Goal: Book appointment/travel/reservation

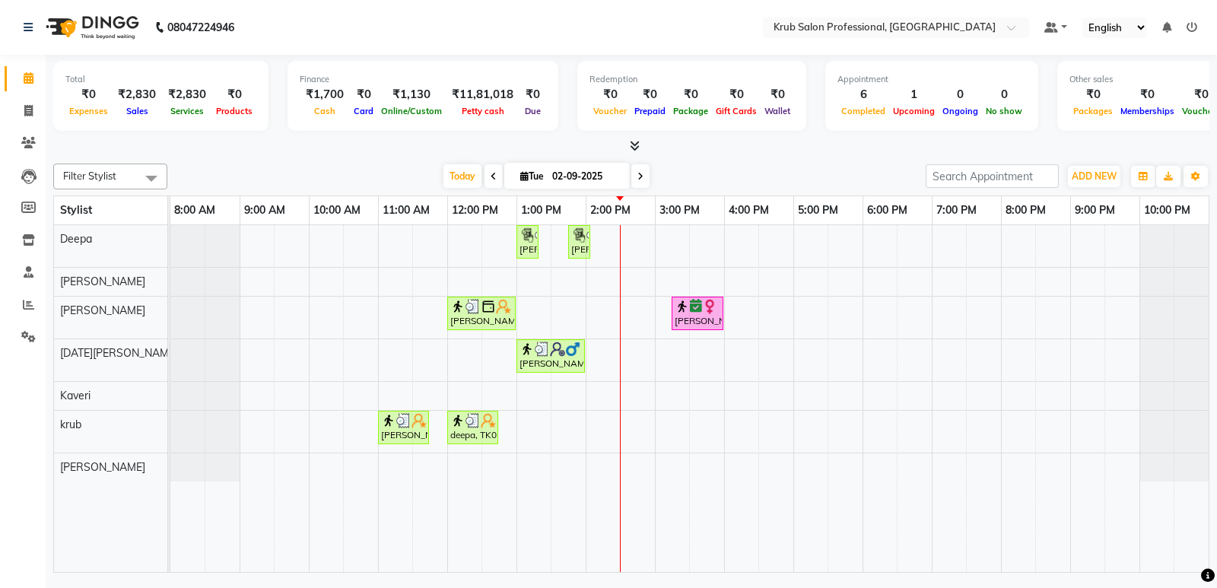
click at [795, 164] on div "Filter Stylist Select All Deepa [PERSON_NAME] [DATE][PERSON_NAME] [PERSON_NAME]…" at bounding box center [631, 177] width 1157 height 26
click at [672, 425] on div "Dimpi Arneja, TK04, 01:00 PM-01:15 PM, Threading - female Upperlips Dimpi Arnej…" at bounding box center [689, 398] width 1039 height 347
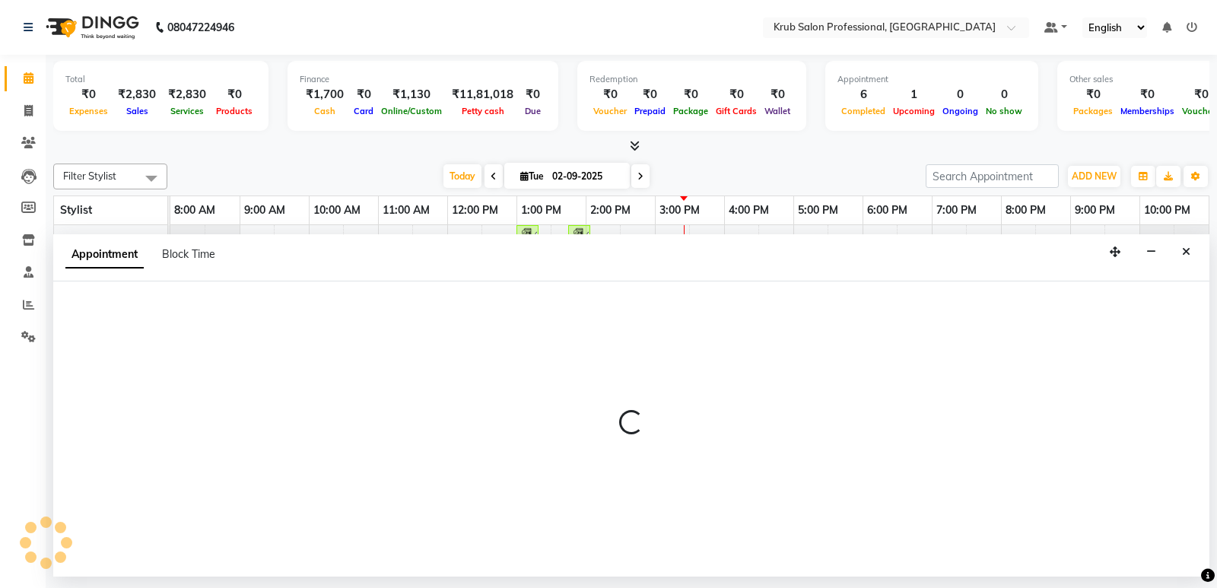
select select "85516"
select select "900"
select select "tentative"
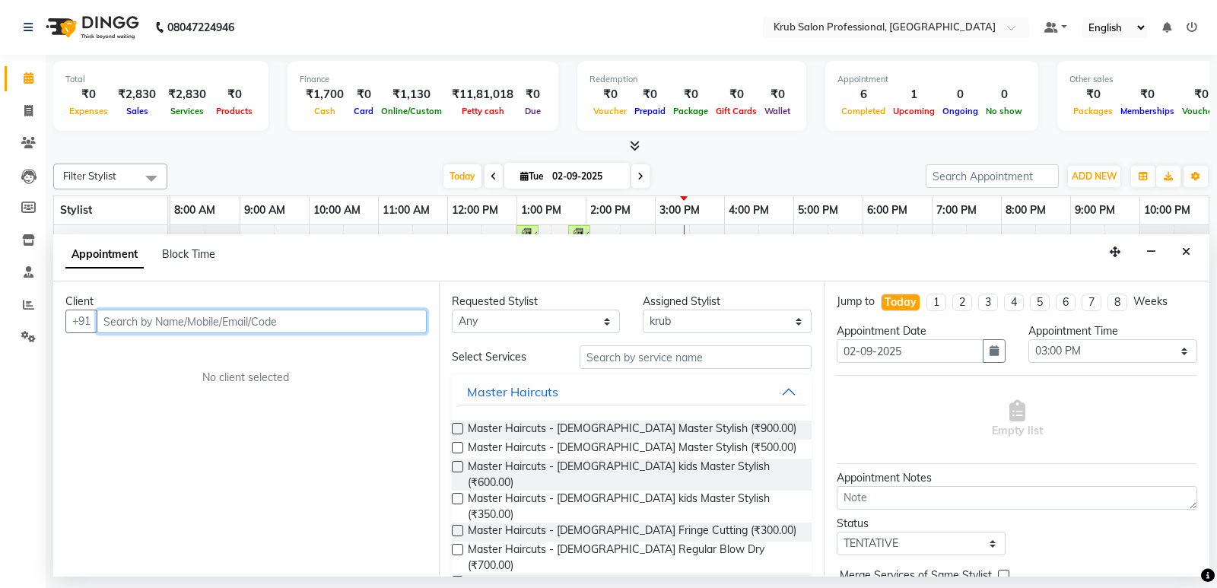
click at [193, 320] on input "text" at bounding box center [262, 322] width 330 height 24
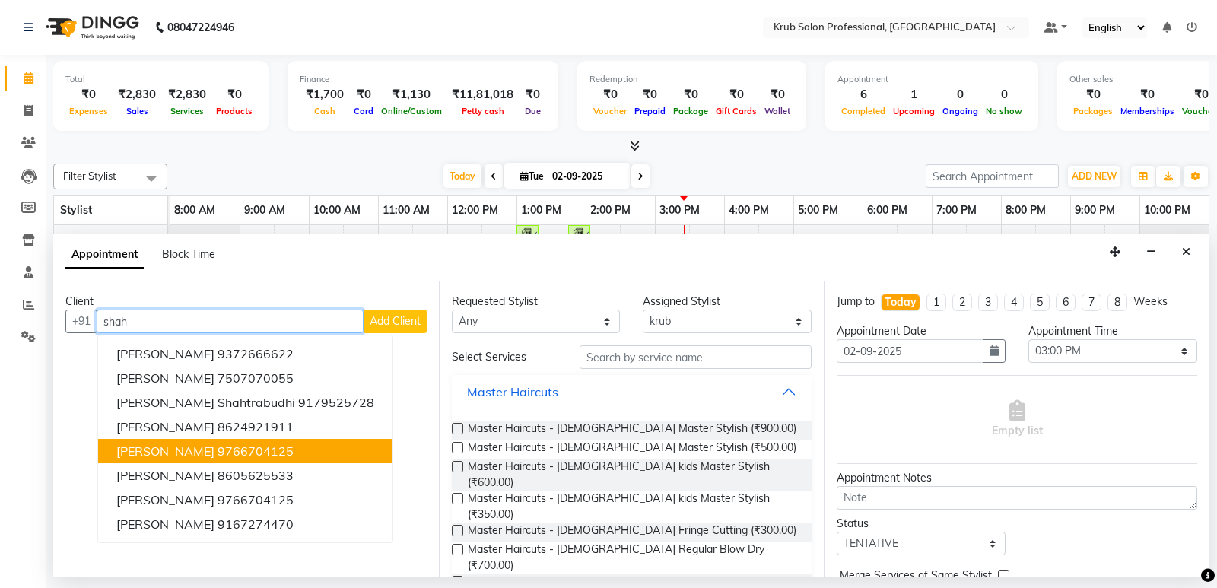
click at [239, 450] on ngb-highlight "9766704125" at bounding box center [256, 451] width 76 height 15
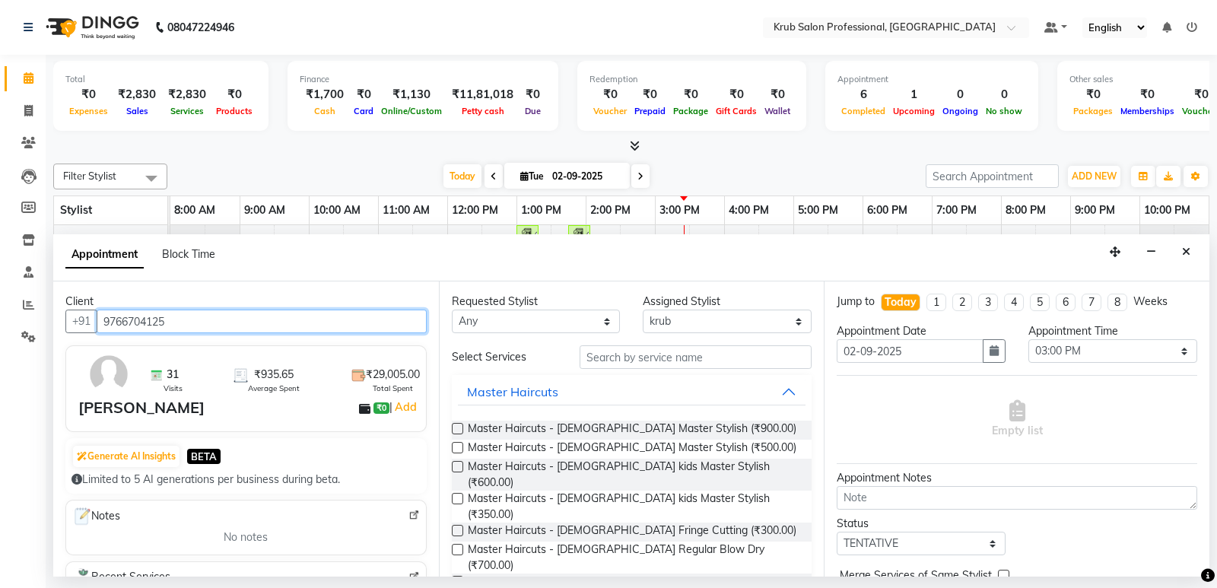
type input "9766704125"
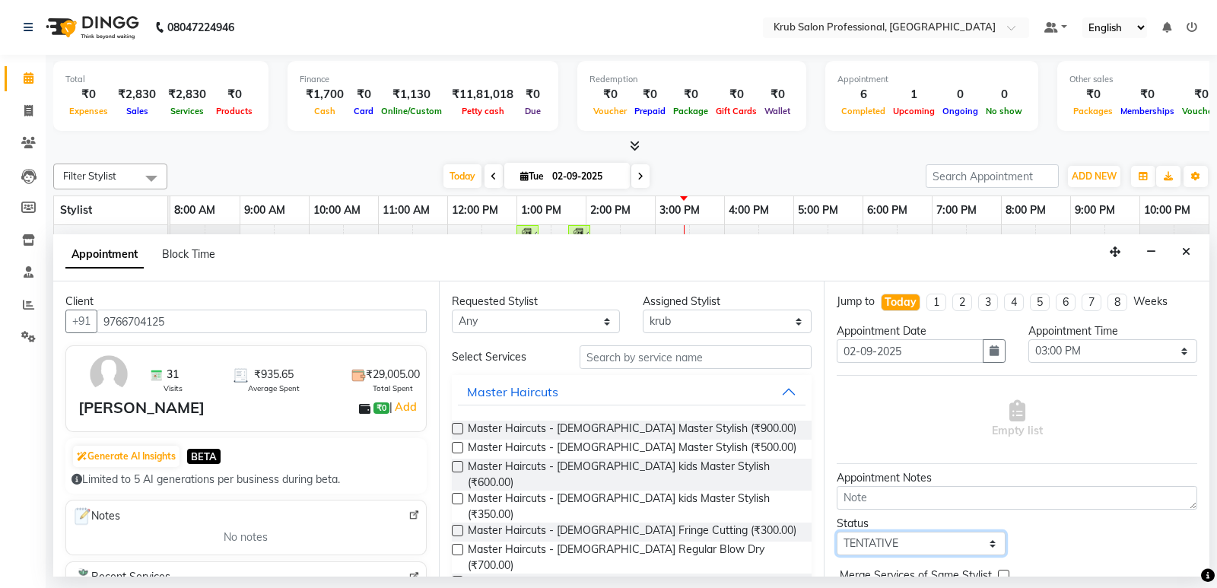
click at [898, 547] on select "Select TENTATIVE CONFIRM CHECK-IN UPCOMING" at bounding box center [921, 544] width 169 height 24
select select "confirm booking"
click at [837, 532] on select "Select TENTATIVE CONFIRM CHECK-IN UPCOMING" at bounding box center [921, 544] width 169 height 24
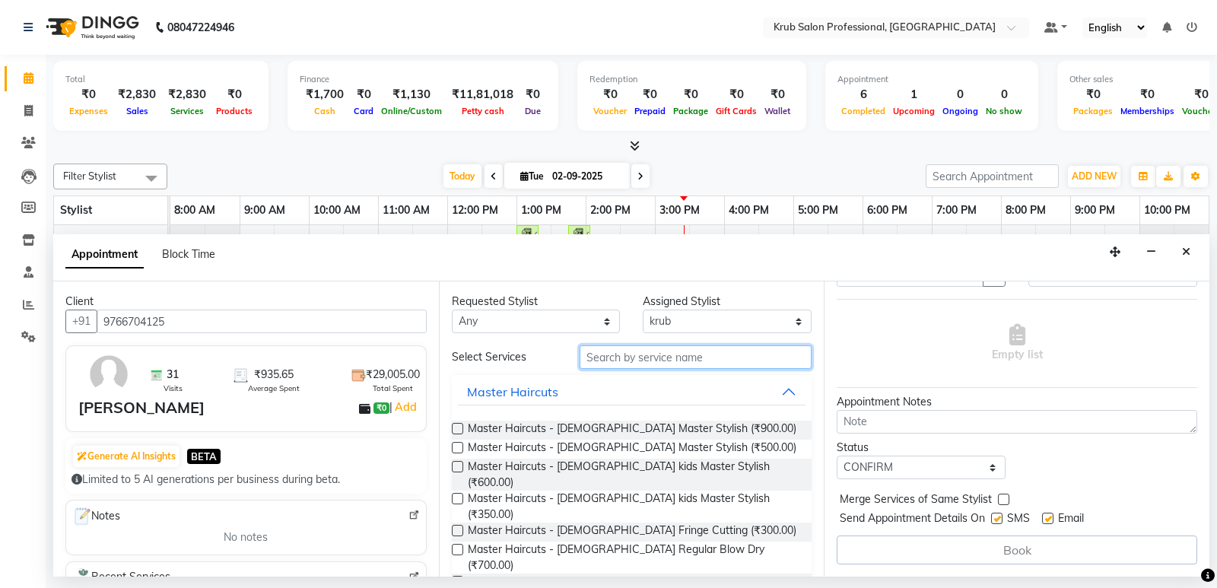
click at [667, 355] on input "text" at bounding box center [696, 357] width 233 height 24
click at [460, 445] on label at bounding box center [457, 447] width 11 height 11
click at [460, 445] on input "checkbox" at bounding box center [457, 449] width 10 height 10
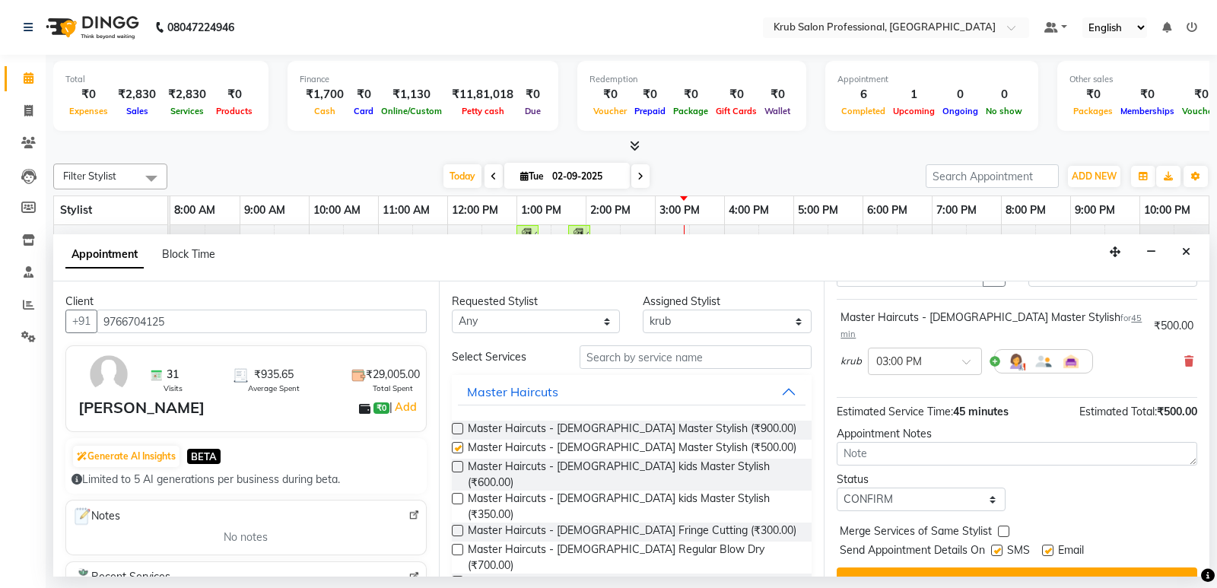
checkbox input "false"
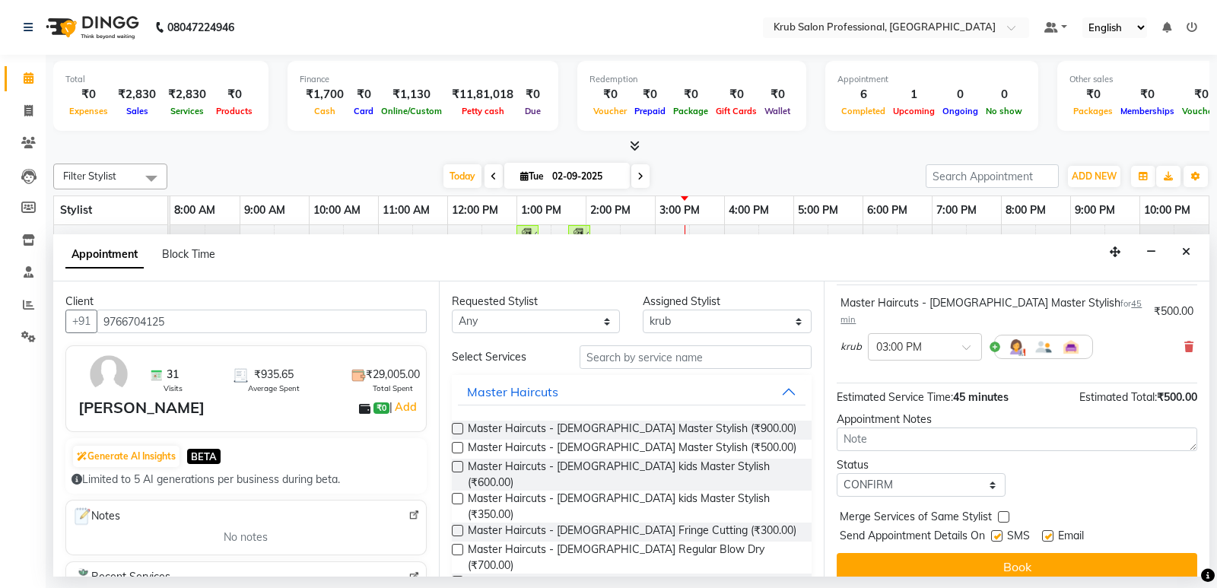
click at [1048, 530] on label at bounding box center [1047, 535] width 11 height 11
click at [1048, 533] on input "checkbox" at bounding box center [1047, 538] width 10 height 10
checkbox input "false"
click at [996, 530] on label at bounding box center [996, 535] width 11 height 11
click at [996, 533] on input "checkbox" at bounding box center [996, 538] width 10 height 10
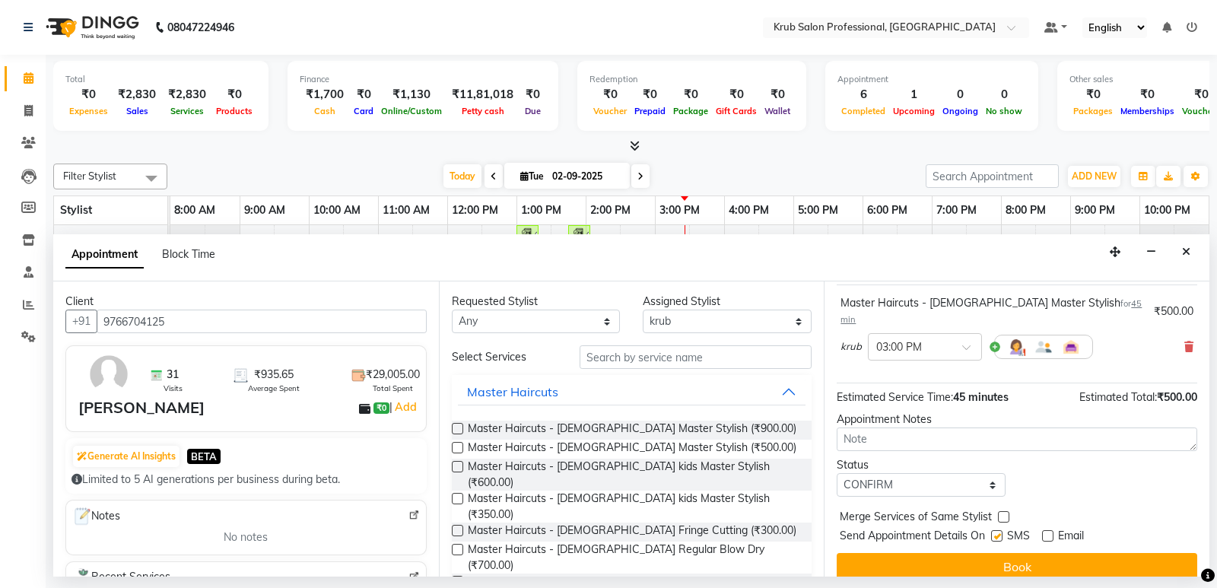
checkbox input "false"
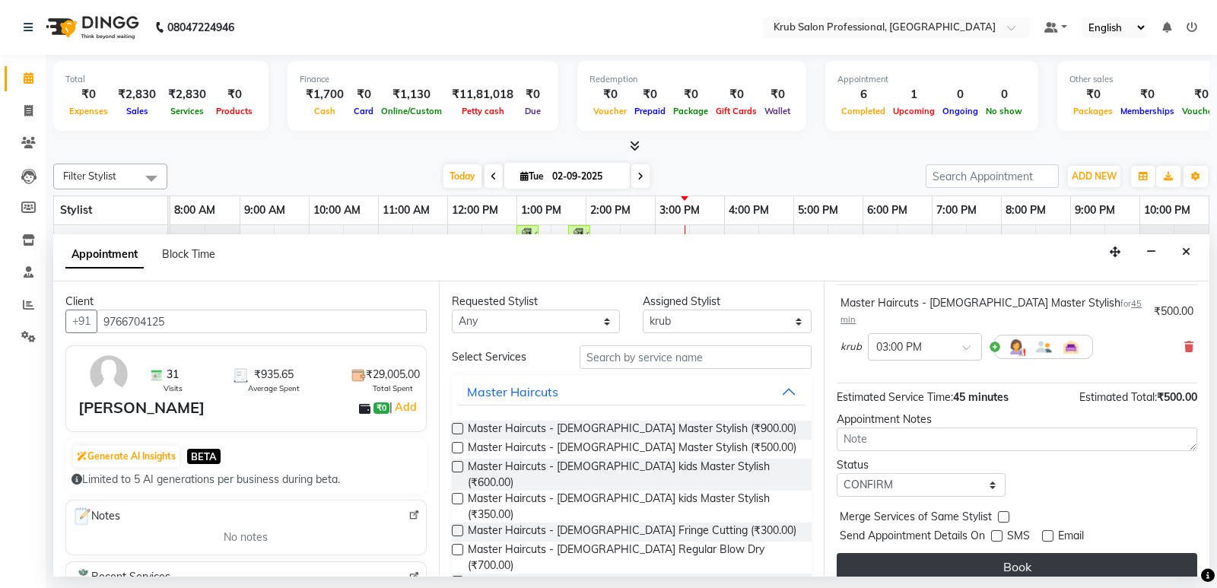
click at [1009, 553] on button "Book" at bounding box center [1017, 566] width 361 height 27
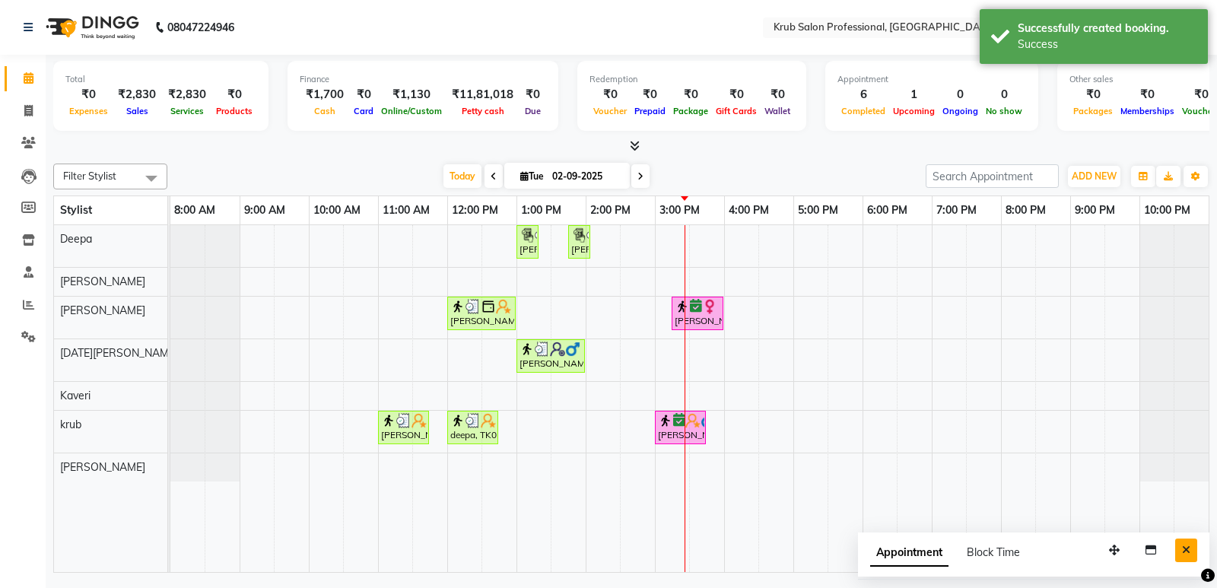
click at [1189, 555] on button "Close" at bounding box center [1187, 551] width 22 height 24
drag, startPoint x: 748, startPoint y: 153, endPoint x: 683, endPoint y: 161, distance: 65.2
click at [683, 161] on div "Filter Stylist Select All Deepa Raj shahnawaz Kartik Wanjari Kaveri krub Vijay …" at bounding box center [631, 365] width 1157 height 415
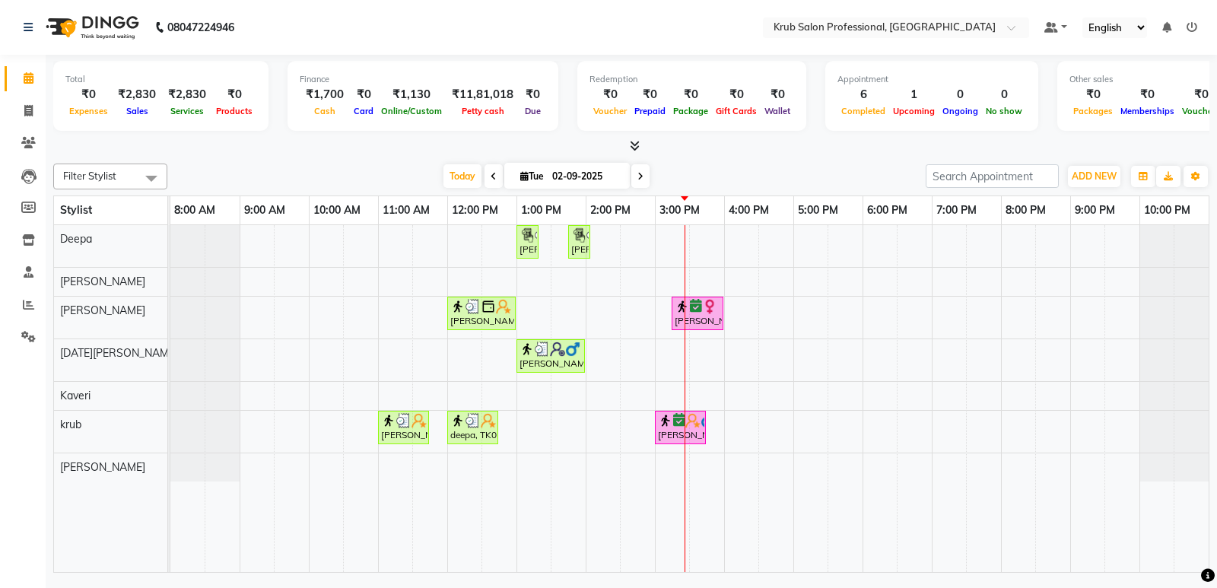
click at [485, 172] on span at bounding box center [494, 176] width 18 height 24
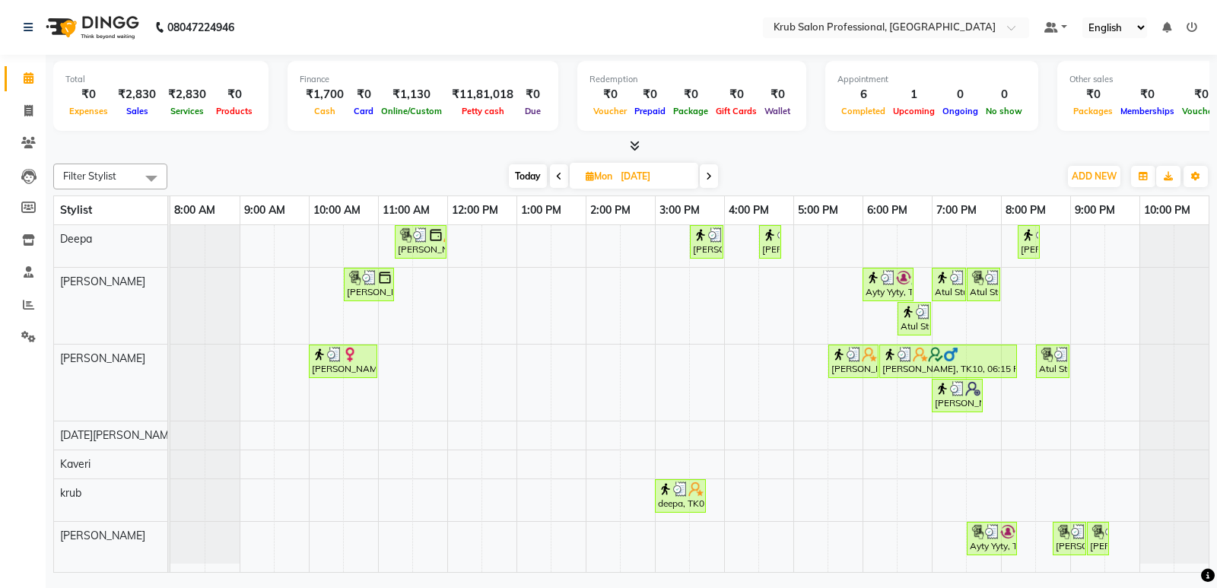
click at [708, 181] on span at bounding box center [709, 176] width 18 height 24
type input "02-09-2025"
